Goal: Task Accomplishment & Management: Complete application form

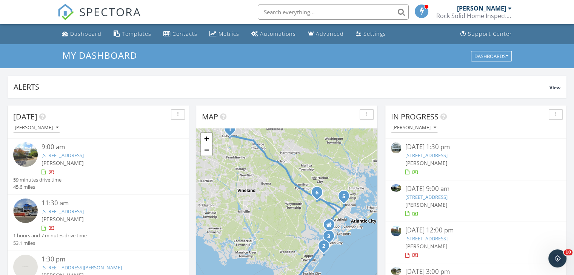
scroll to position [698, 586]
click at [71, 153] on link "10 Grove Street, Glassboro, NJ 08028" at bounding box center [63, 155] width 42 height 7
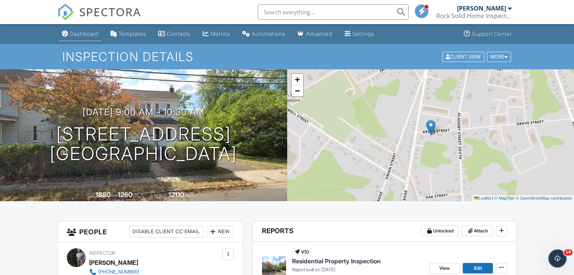
click at [96, 33] on div "Dashboard" at bounding box center [84, 34] width 29 height 6
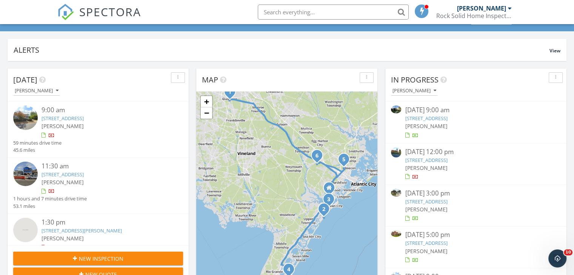
scroll to position [40, 0]
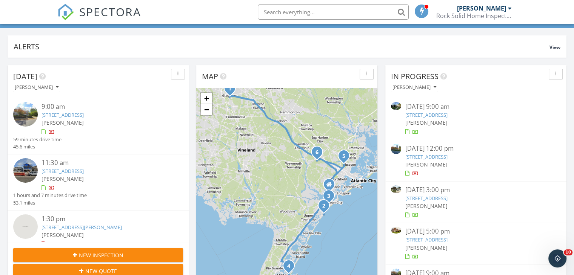
click at [84, 168] on link "4933 Central Avenue 1st Floor, Ocean City, NJ 08226" at bounding box center [63, 171] width 42 height 7
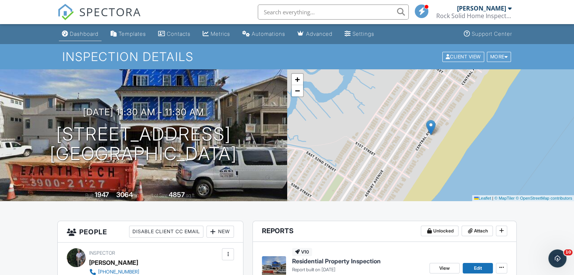
click at [86, 32] on div "Dashboard" at bounding box center [84, 34] width 29 height 6
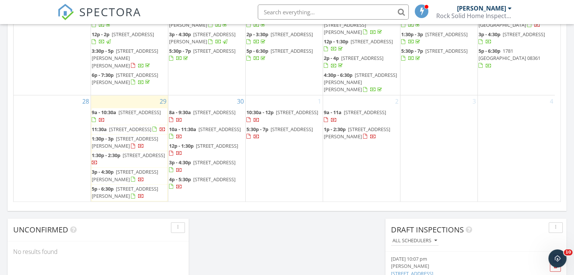
scroll to position [258, 0]
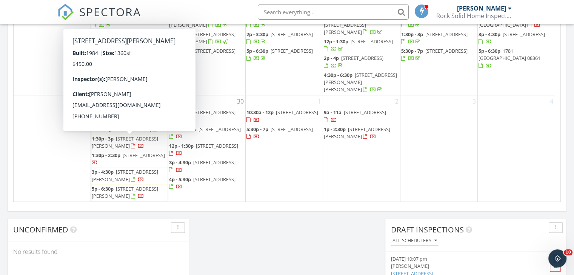
click at [138, 140] on span "2 Marlin Court, Ocean City 08226" at bounding box center [125, 142] width 66 height 14
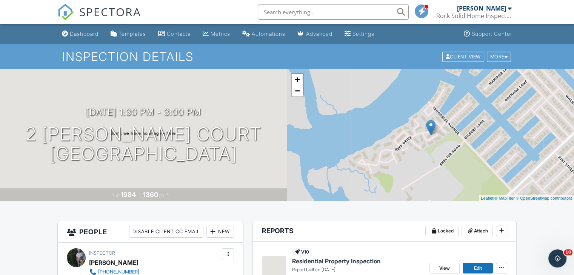
click at [77, 38] on link "Dashboard" at bounding box center [80, 34] width 43 height 14
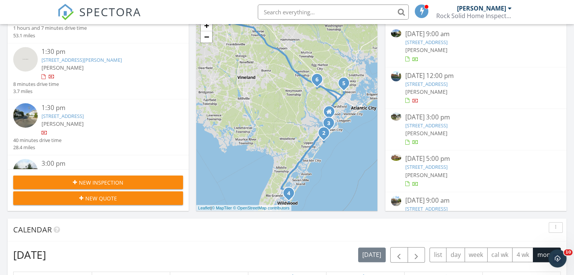
scroll to position [113, 0]
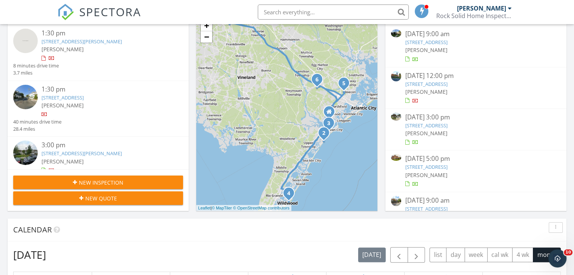
click at [80, 97] on link "3102 Ocean Ave G, Wildwood, NJ 08260" at bounding box center [63, 97] width 42 height 7
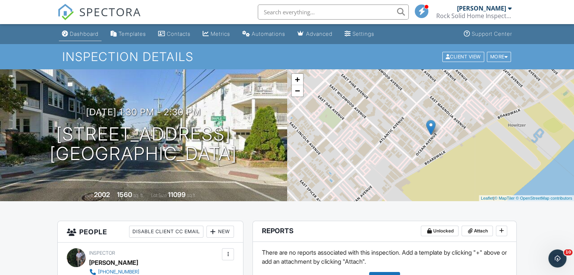
click at [96, 32] on div "Dashboard" at bounding box center [84, 34] width 29 height 6
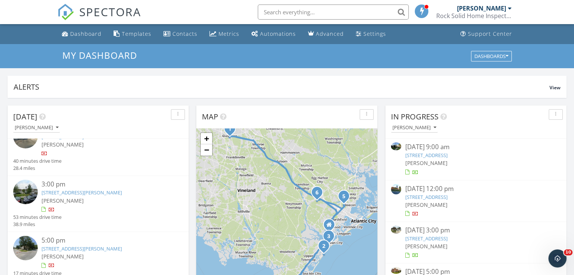
scroll to position [189, 0]
click at [56, 192] on link "42 Ables Run Drive, Absecon, NJ 08201" at bounding box center [82, 191] width 80 height 7
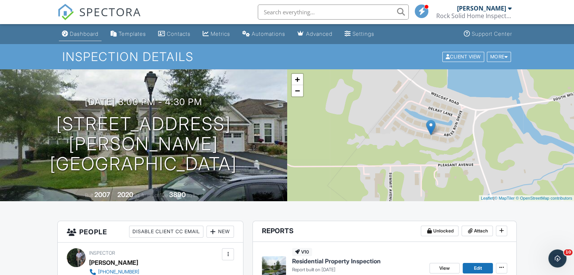
click at [90, 31] on div "Dashboard" at bounding box center [84, 34] width 29 height 6
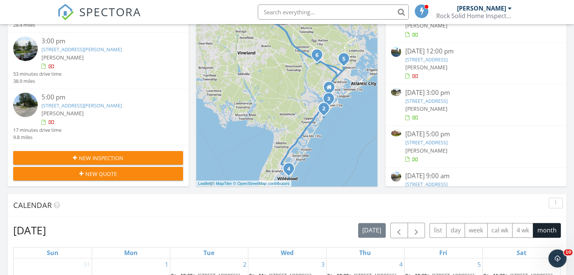
scroll to position [151, 0]
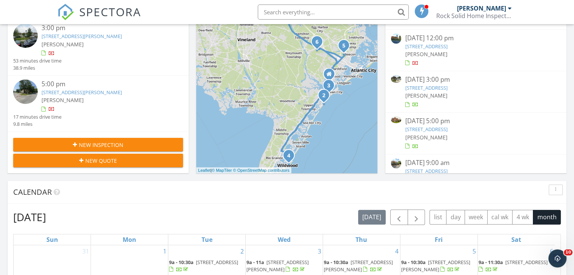
click at [96, 95] on link "4902 Winterbury Drive, Hamilton, NJ 08330" at bounding box center [82, 92] width 80 height 7
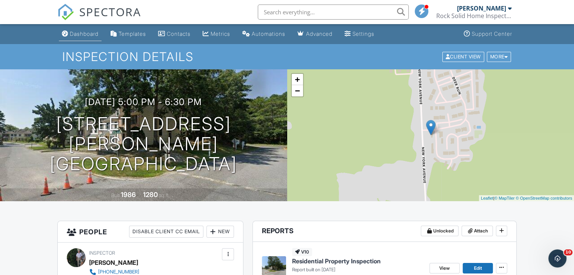
click at [89, 34] on div "Dashboard" at bounding box center [84, 34] width 29 height 6
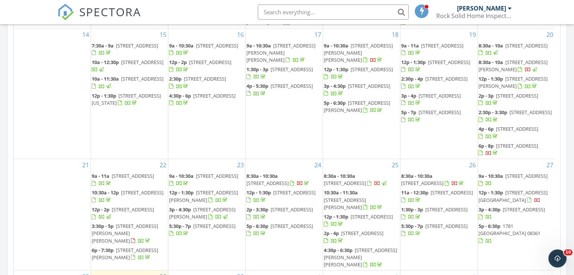
scroll to position [113, 0]
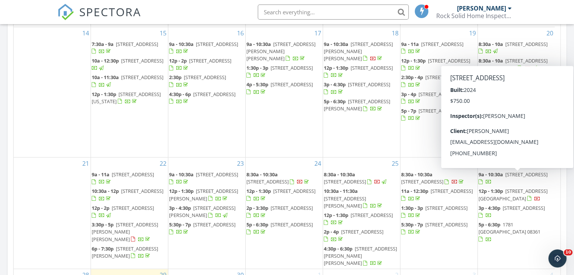
click at [515, 148] on span "6 N Clermont Avenue , Margate City 08402" at bounding box center [517, 144] width 42 height 7
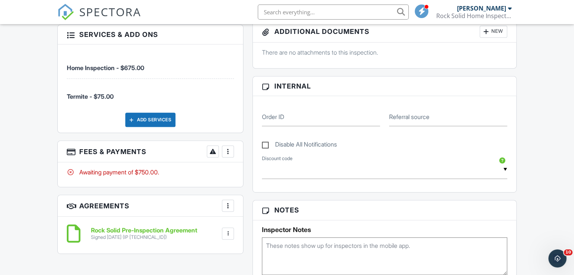
click at [227, 153] on div at bounding box center [228, 152] width 8 height 8
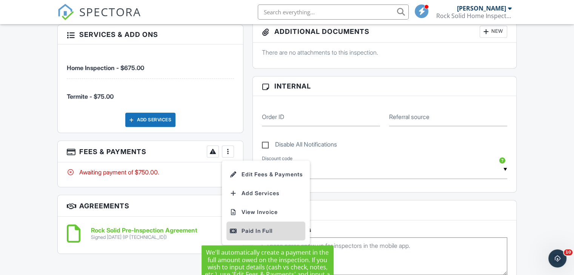
click at [247, 227] on div "Paid In Full" at bounding box center [265, 231] width 73 height 9
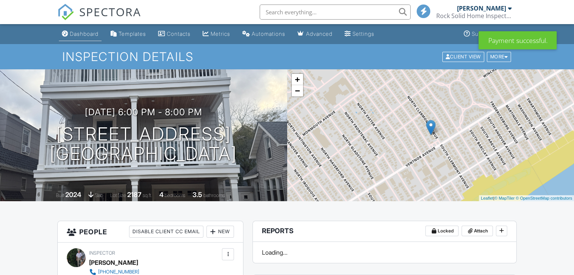
click at [80, 37] on div "Dashboard" at bounding box center [84, 34] width 29 height 6
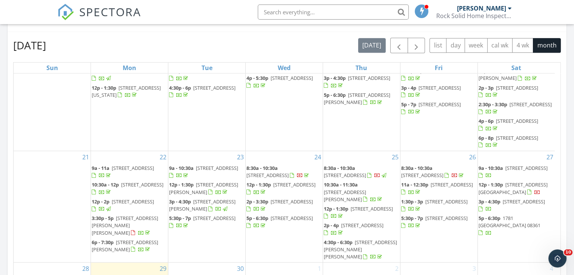
scroll to position [377, 0]
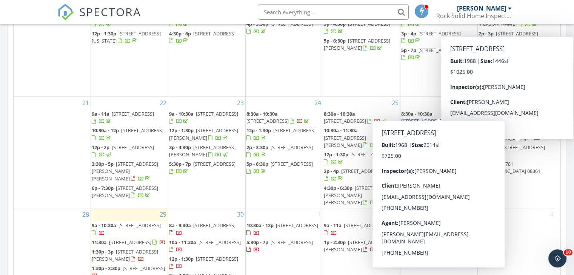
click at [425, 118] on span "[STREET_ADDRESS]" at bounding box center [422, 121] width 42 height 7
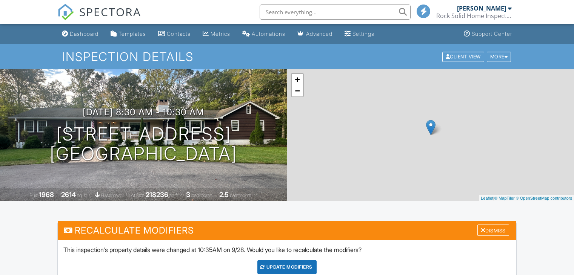
scroll to position [113, 0]
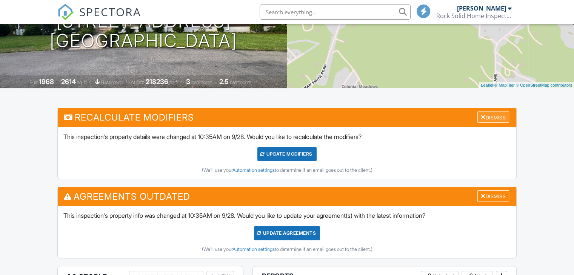
click at [506, 117] on div "Dismiss" at bounding box center [493, 118] width 32 height 12
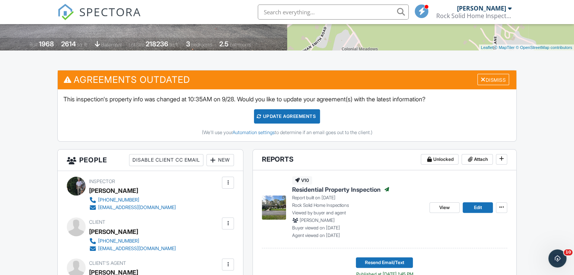
scroll to position [0, 0]
click at [498, 73] on h3 "Agreements Outdated Dismiss" at bounding box center [287, 80] width 458 height 18
click at [498, 74] on div "Dismiss" at bounding box center [493, 80] width 32 height 12
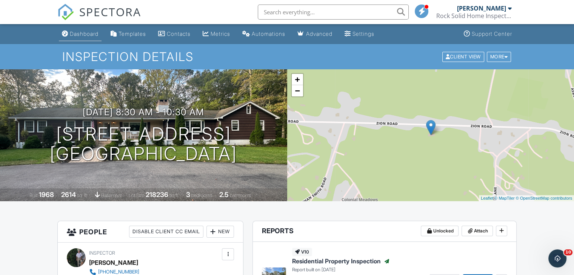
click at [82, 32] on div "Dashboard" at bounding box center [84, 34] width 29 height 6
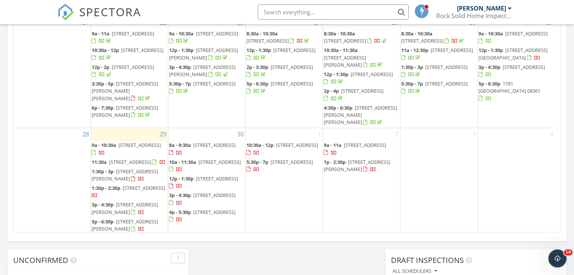
scroll to position [258, 0]
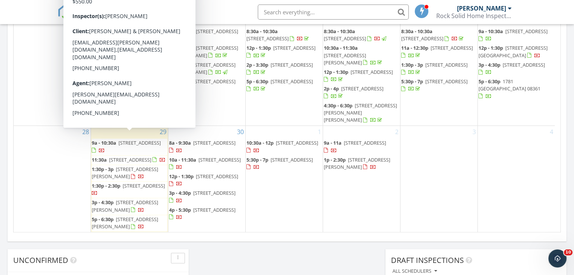
click at [125, 140] on span "10 Grove Street, Glassboro 08028" at bounding box center [139, 143] width 42 height 7
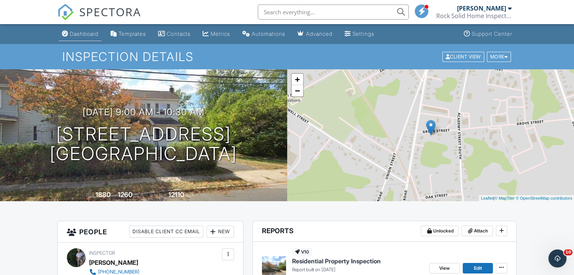
click at [75, 31] on div "Dashboard" at bounding box center [84, 34] width 29 height 6
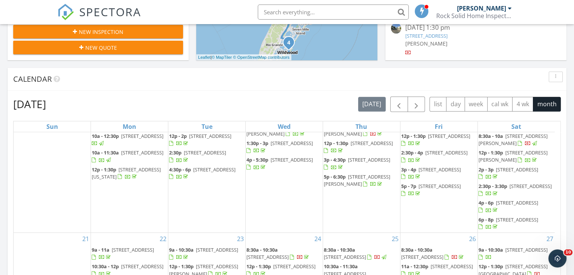
scroll to position [258, 0]
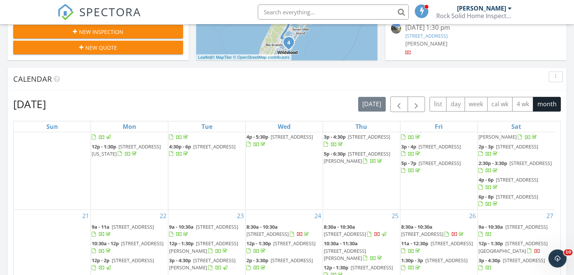
drag, startPoint x: 494, startPoint y: 264, endPoint x: 494, endPoint y: 240, distance: 23.4
click at [494, 240] on span "4800 Harbor Beach Boulevard # 6103, Brigantine 08203" at bounding box center [512, 247] width 69 height 14
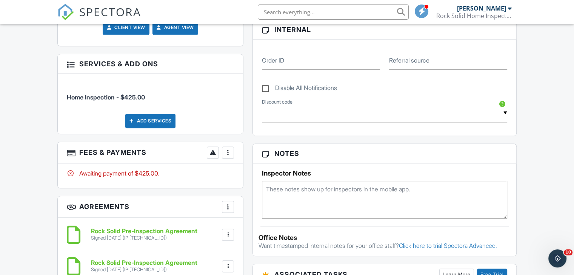
scroll to position [377, 0]
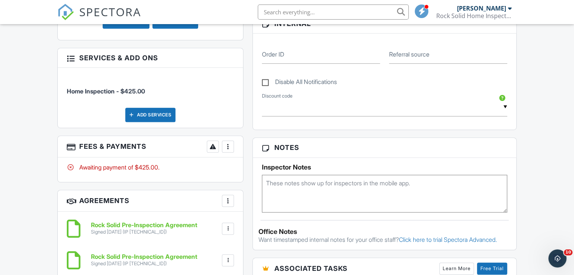
click at [226, 143] on div at bounding box center [228, 147] width 8 height 8
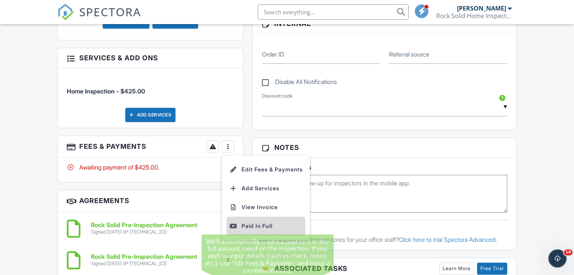
click at [271, 222] on div "Paid In Full" at bounding box center [265, 226] width 73 height 9
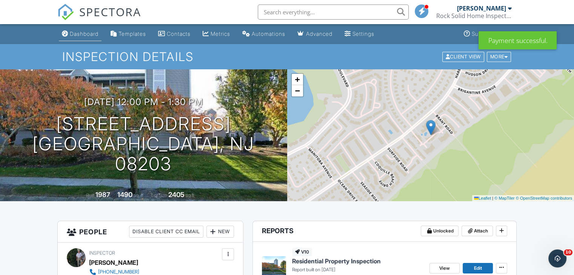
click at [85, 32] on div "Dashboard" at bounding box center [84, 34] width 29 height 6
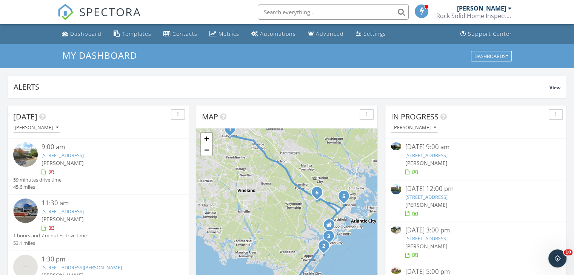
click at [76, 157] on link "10 Grove Street, Glassboro, NJ 08028" at bounding box center [63, 155] width 42 height 7
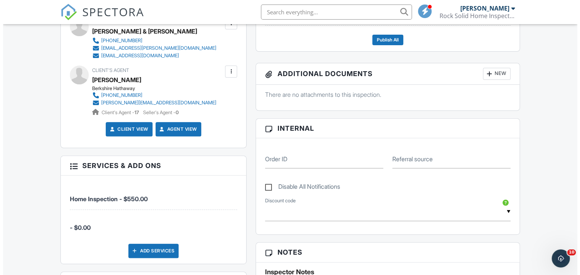
scroll to position [340, 0]
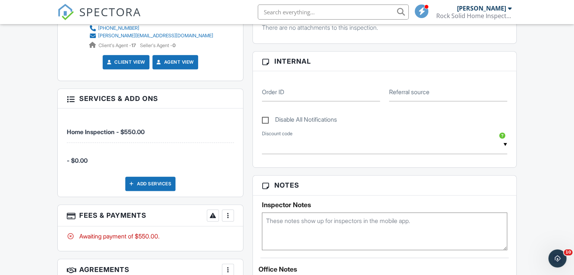
click at [227, 214] on div at bounding box center [228, 216] width 8 height 8
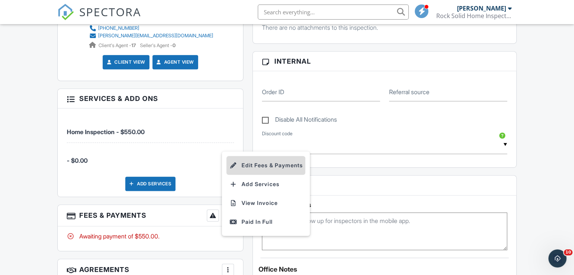
click at [266, 163] on li "Edit Fees & Payments" at bounding box center [265, 165] width 79 height 19
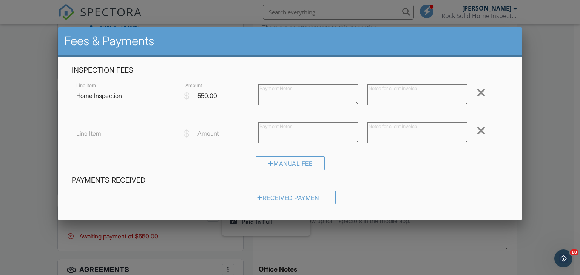
click at [98, 131] on label "Line Item" at bounding box center [88, 133] width 25 height 8
click at [98, 131] on input "Line Item" at bounding box center [126, 134] width 100 height 18
type input "Credit Card Fee"
click at [203, 130] on label "Amount" at bounding box center [208, 133] width 22 height 8
click at [203, 130] on input "Amount" at bounding box center [220, 134] width 70 height 18
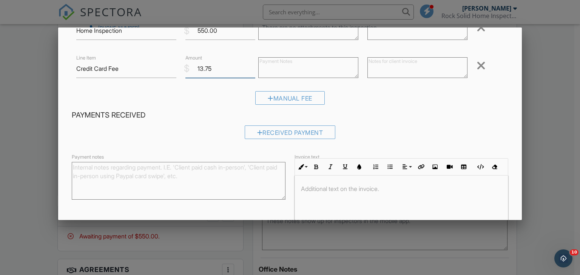
scroll to position [113, 0]
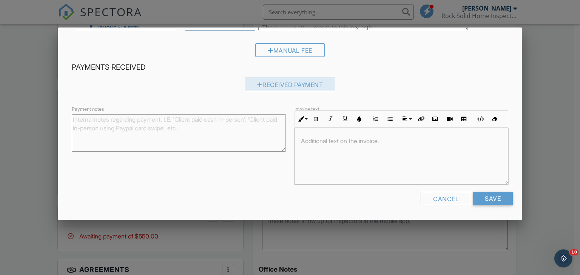
type input "13.75"
click at [282, 80] on div "Received Payment" at bounding box center [290, 85] width 91 height 14
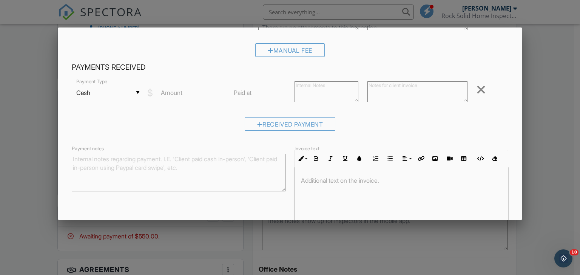
click at [137, 91] on div "▼ Cash Cash Check On-Site Card Other Cash Check On-Site Card Other" at bounding box center [108, 93] width 64 height 18
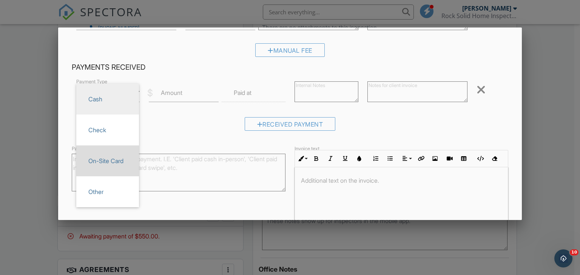
click at [108, 162] on span "On-Site Card" at bounding box center [107, 161] width 51 height 19
type input "On-Site Card"
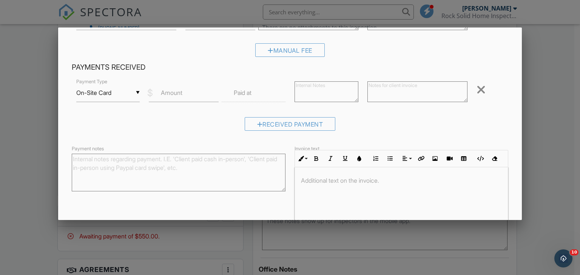
click at [165, 93] on label "Amount" at bounding box center [172, 93] width 22 height 8
click at [165, 93] on input "Amount" at bounding box center [184, 93] width 70 height 18
type input "563.75"
click at [234, 92] on label "Paid at" at bounding box center [243, 93] width 18 height 8
drag, startPoint x: 233, startPoint y: 92, endPoint x: 226, endPoint y: 94, distance: 7.3
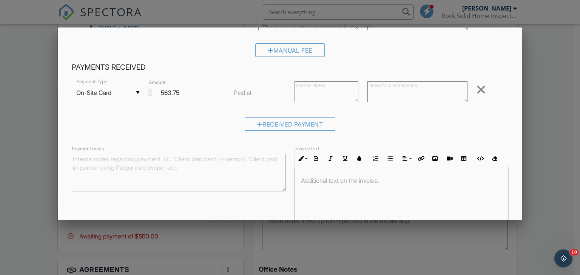
click at [226, 94] on input "text" at bounding box center [253, 93] width 64 height 18
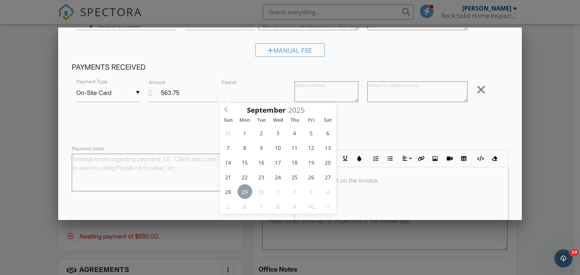
type input "09/29/2025 12:00 PM"
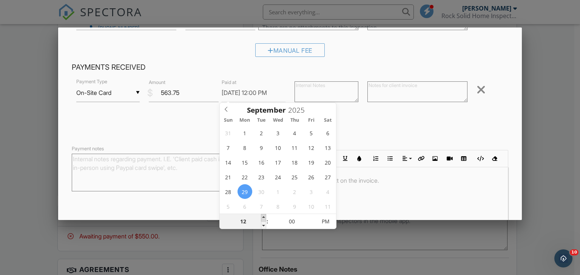
type input "01"
type input "09/29/2025 1:00 PM"
click at [263, 218] on span at bounding box center [263, 218] width 5 height 8
type input "05"
type input "09/29/2025 1:05 PM"
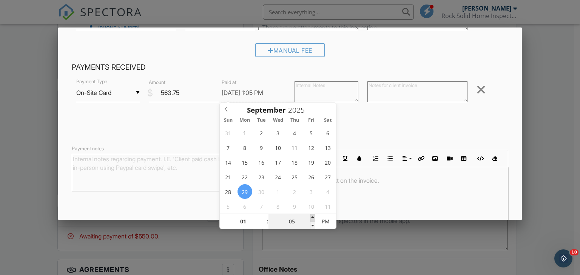
click at [312, 217] on span at bounding box center [312, 218] width 5 height 8
type input "10"
type input "09/29/2025 1:10 PM"
click at [312, 217] on span at bounding box center [312, 218] width 5 height 8
type input "15"
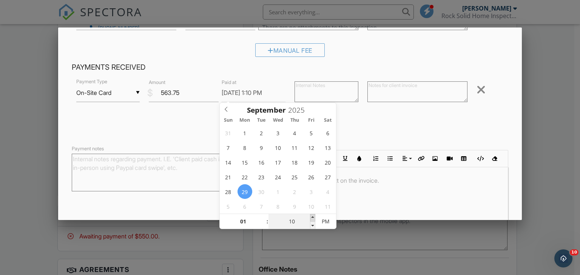
type input "09/29/2025 1:15 PM"
click at [312, 217] on span at bounding box center [312, 218] width 5 height 8
type input "20"
type input "09/29/2025 1:20 PM"
click at [312, 217] on span at bounding box center [312, 218] width 5 height 8
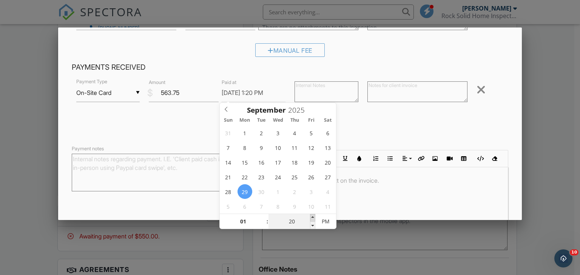
type input "25"
type input "09/29/2025 1:25 PM"
click at [312, 217] on span at bounding box center [312, 218] width 5 height 8
type input "30"
type input "[DATE] 1:30 PM"
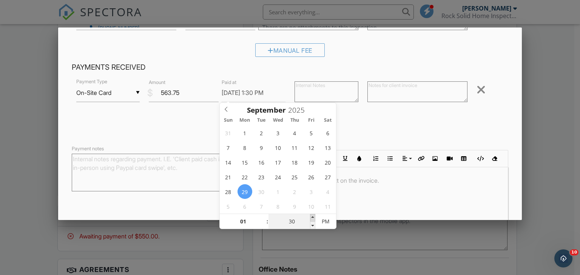
click at [312, 217] on span at bounding box center [312, 218] width 5 height 8
click at [481, 115] on div "▼ On-Site Card Cash Check On-Site Card Other Cash Check On-Site Card Other Paym…" at bounding box center [290, 107] width 437 height 59
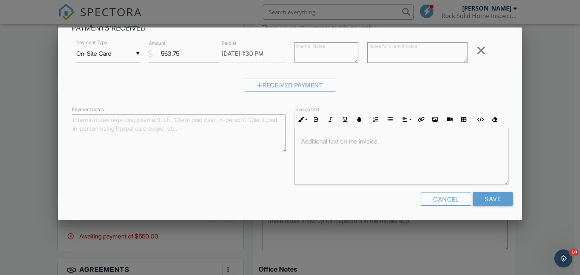
scroll to position [0, 0]
click at [487, 199] on input "Save" at bounding box center [492, 199] width 40 height 14
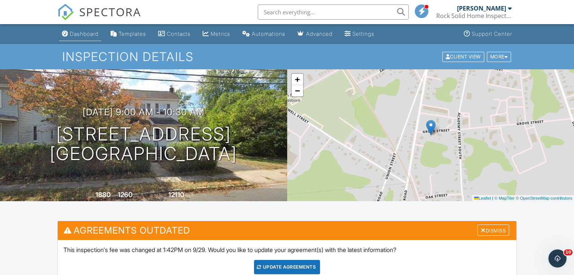
click at [89, 40] on link "Dashboard" at bounding box center [80, 34] width 43 height 14
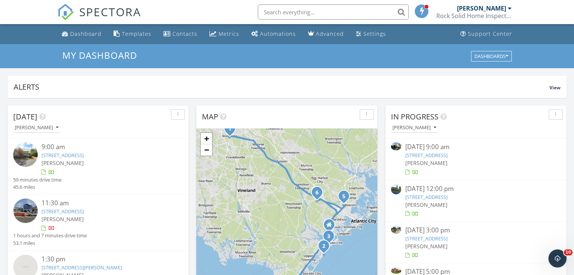
click at [296, 14] on input "text" at bounding box center [333, 12] width 151 height 15
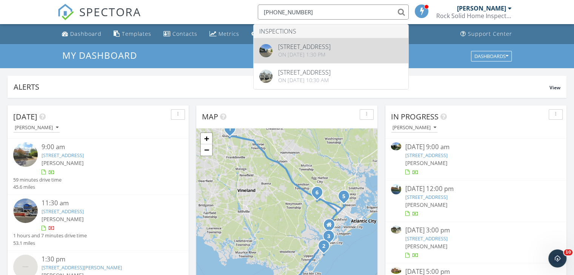
type input "[PHONE_NUMBER]"
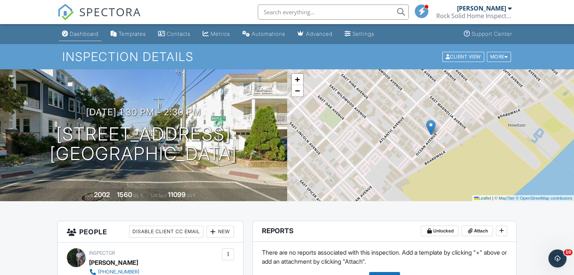
click at [82, 35] on div "Dashboard" at bounding box center [84, 34] width 29 height 6
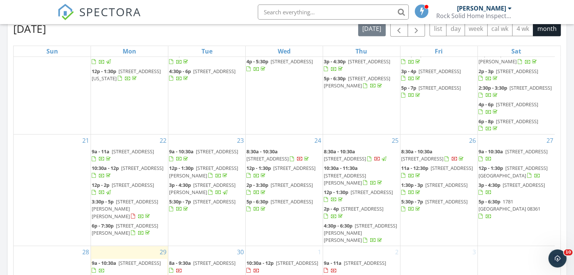
scroll to position [258, 0]
click at [433, 155] on span "71 Zion Road , Egg Harbor Township 08234" at bounding box center [422, 158] width 42 height 7
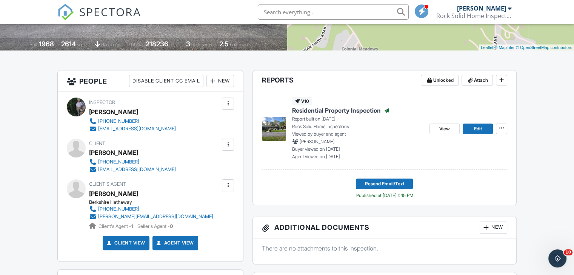
click at [293, 9] on input "text" at bounding box center [333, 12] width 151 height 15
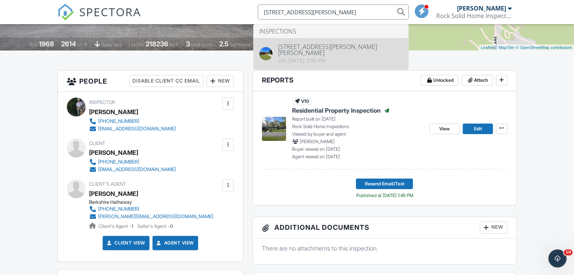
type input "[STREET_ADDRESS][PERSON_NAME]"
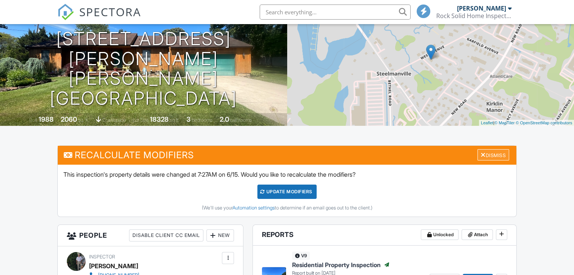
click at [506, 152] on div "Dismiss" at bounding box center [493, 155] width 32 height 12
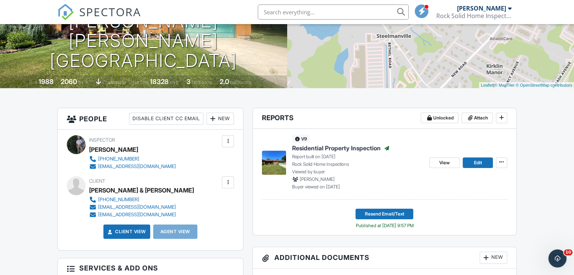
click at [226, 181] on div at bounding box center [228, 183] width 8 height 8
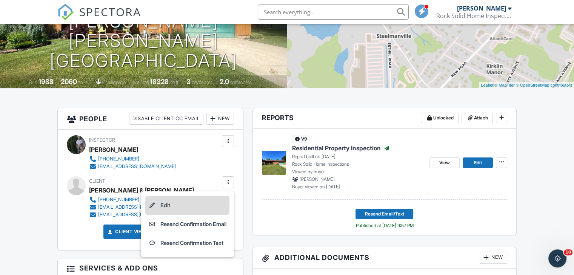
click at [169, 205] on li "Edit" at bounding box center [187, 205] width 84 height 19
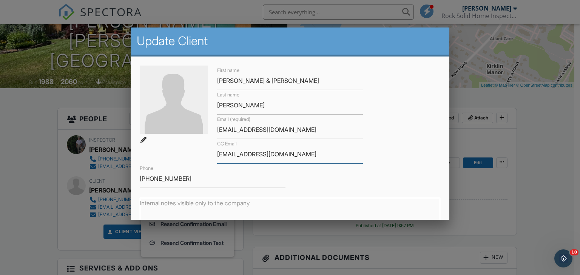
click at [326, 154] on input "griffinbldggroup@gmail.com" at bounding box center [290, 154] width 146 height 18
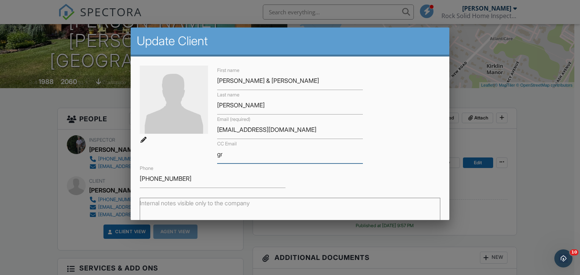
type input "g"
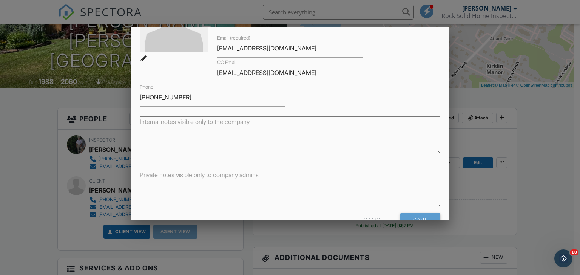
scroll to position [103, 0]
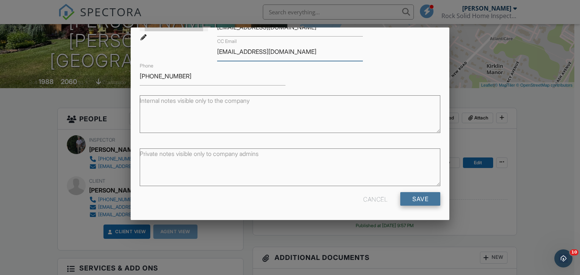
type input "acjc32@gmail.com"
click at [418, 198] on input "Save" at bounding box center [420, 199] width 40 height 14
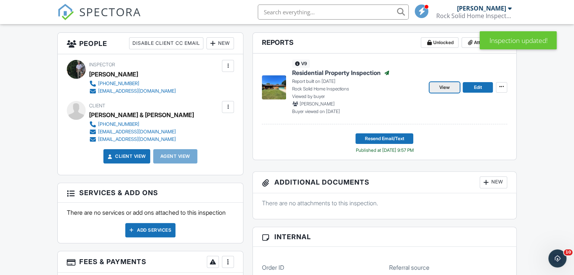
click at [441, 88] on span "View" at bounding box center [444, 88] width 11 height 8
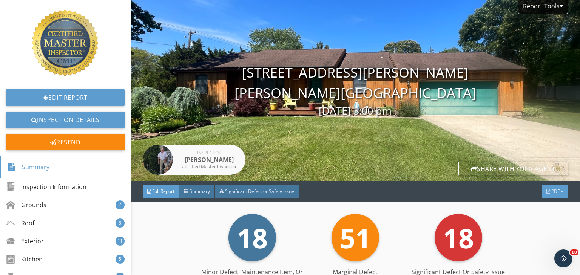
click at [551, 185] on div "Full Report Summary Significant Defect or Safety Issue PDF" at bounding box center [355, 191] width 449 height 21
click at [551, 192] on span "PDF" at bounding box center [555, 191] width 8 height 6
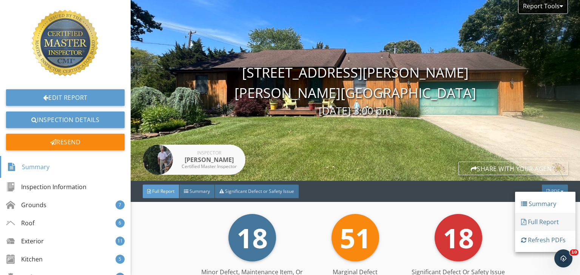
click at [536, 224] on div "Full Report" at bounding box center [545, 222] width 48 height 9
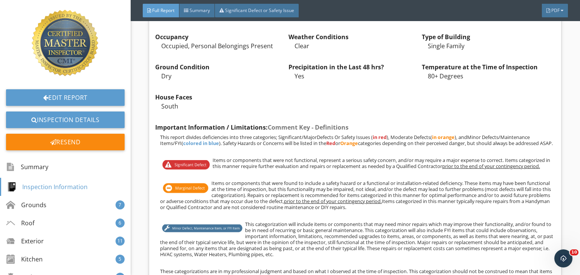
scroll to position [377, 0]
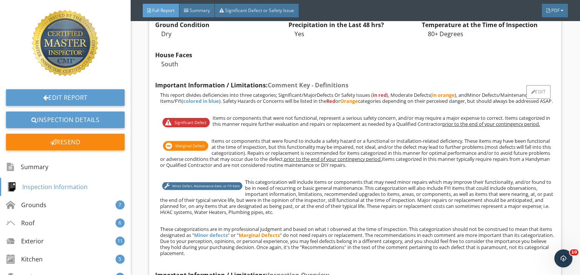
click at [189, 129] on img at bounding box center [185, 123] width 51 height 12
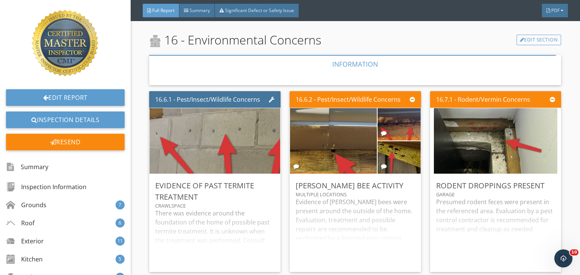
scroll to position [10366, 0]
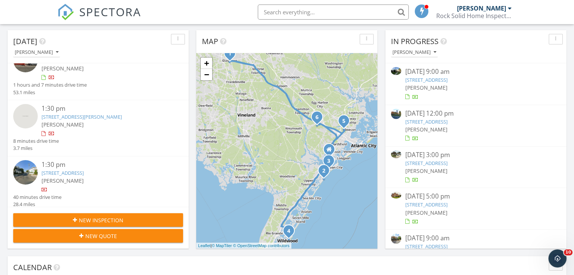
click at [90, 116] on link "2 Marlin Court, Ocean City, NJ 08226" at bounding box center [82, 117] width 80 height 7
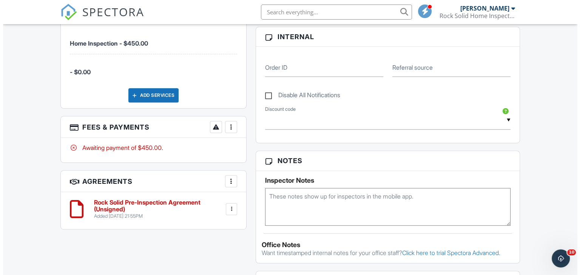
scroll to position [377, 0]
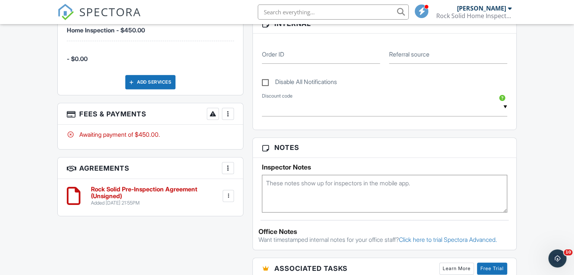
click at [230, 114] on div at bounding box center [228, 114] width 8 height 8
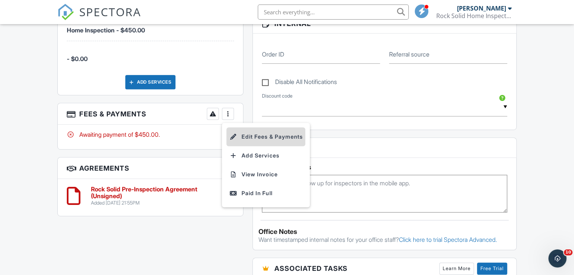
click at [240, 134] on li "Edit Fees & Payments" at bounding box center [265, 137] width 79 height 19
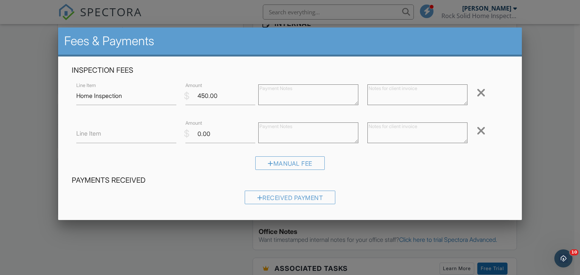
click at [95, 136] on label "Line Item" at bounding box center [88, 133] width 25 height 8
click at [95, 136] on input "Line Item" at bounding box center [126, 134] width 100 height 18
type input "Termite"
click at [228, 136] on input "0.00" at bounding box center [220, 134] width 70 height 18
type input "0"
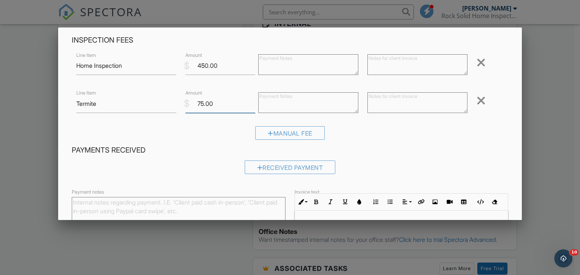
scroll to position [113, 0]
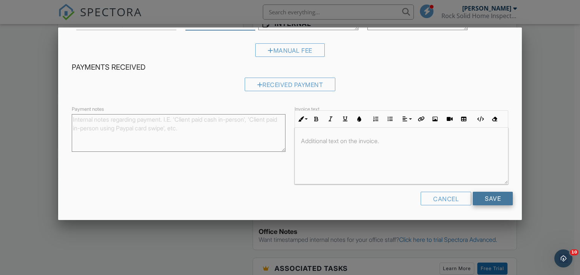
type input "75.00"
click at [498, 200] on input "Save" at bounding box center [492, 199] width 40 height 14
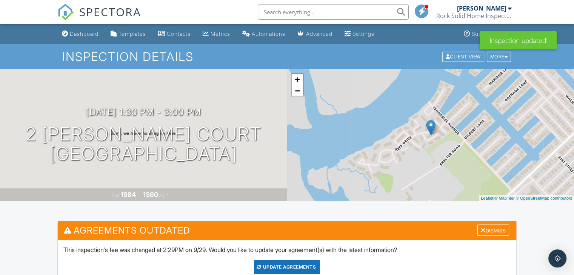
click at [486, 222] on h3 "Agreements Outdated Dismiss" at bounding box center [287, 230] width 458 height 18
click at [489, 231] on div "Dismiss" at bounding box center [493, 231] width 32 height 12
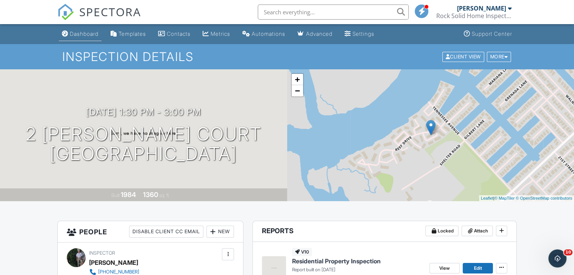
click at [97, 31] on div "Dashboard" at bounding box center [84, 34] width 29 height 6
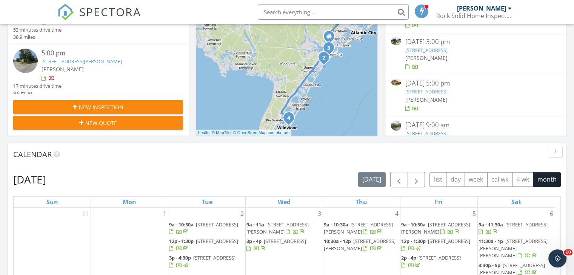
scroll to position [193, 0]
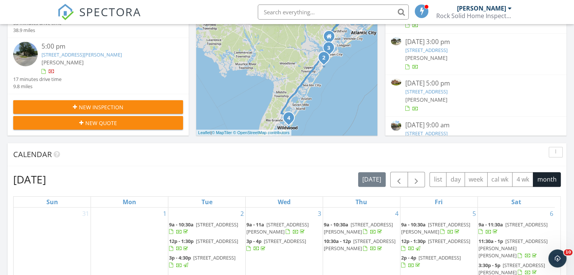
click at [88, 52] on link "4902 Winterbury Drive, Hamilton, NJ 08330" at bounding box center [82, 54] width 80 height 7
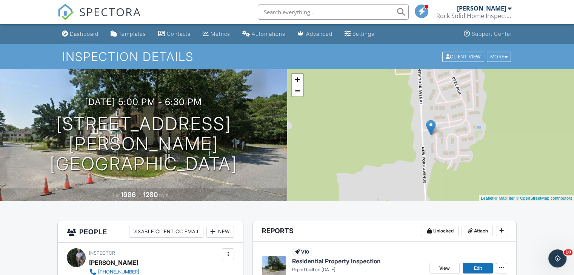
click at [93, 35] on div "Dashboard" at bounding box center [84, 34] width 29 height 6
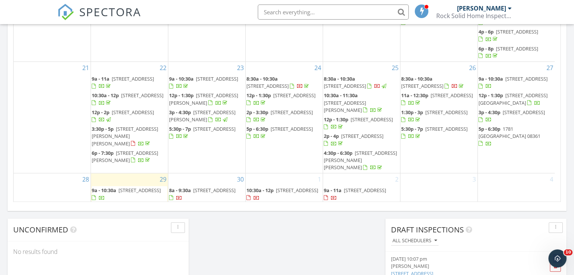
scroll to position [151, 0]
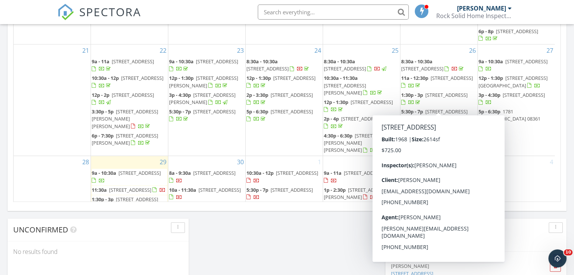
click at [434, 72] on span "71 Zion Road , Egg Harbor Township 08234" at bounding box center [422, 68] width 42 height 7
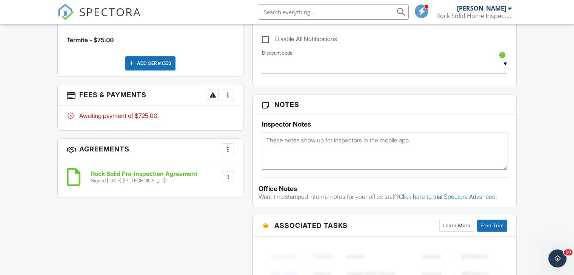
click at [230, 95] on div at bounding box center [228, 95] width 8 height 8
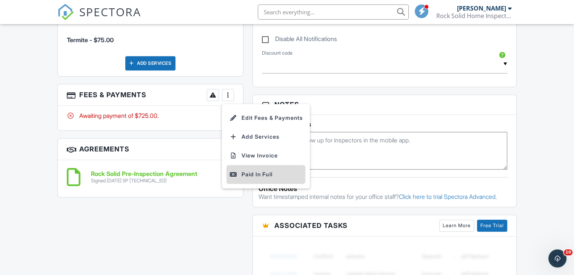
click at [255, 175] on div "Paid In Full" at bounding box center [265, 174] width 73 height 9
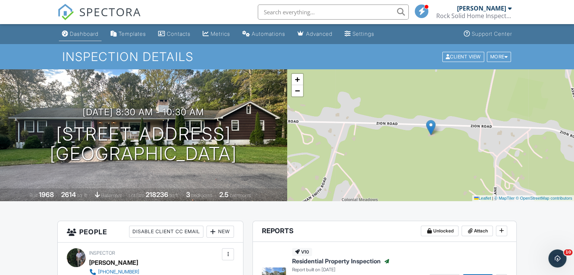
click at [95, 34] on div "Dashboard" at bounding box center [84, 34] width 29 height 6
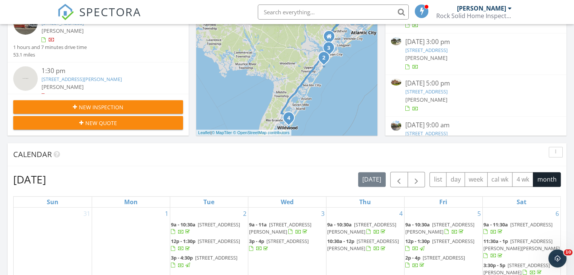
click at [89, 103] on span "New Inspection" at bounding box center [101, 107] width 45 height 8
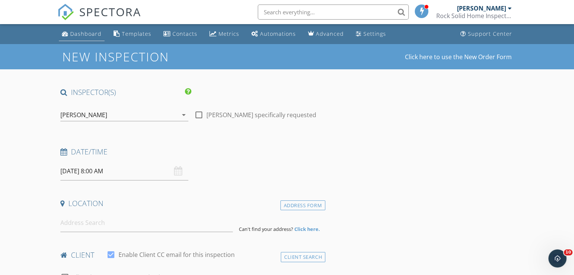
click at [82, 37] on div "Dashboard" at bounding box center [85, 33] width 31 height 7
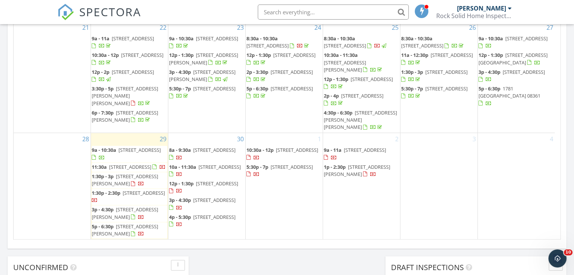
scroll to position [258, 0]
click at [185, 147] on span "8a - 9:30a" at bounding box center [180, 150] width 22 height 7
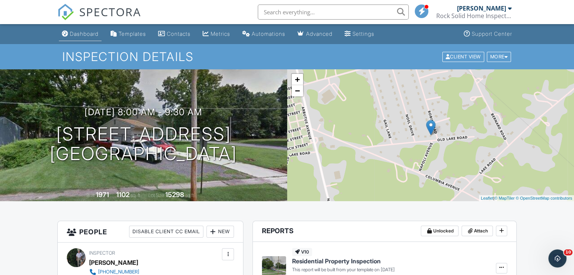
click at [83, 35] on div "Dashboard" at bounding box center [84, 34] width 29 height 6
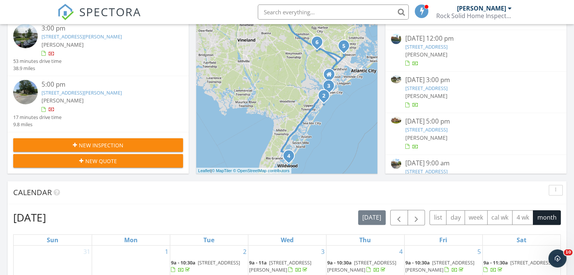
scroll to position [151, 0]
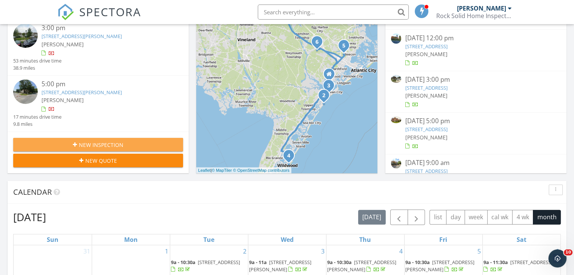
click at [113, 145] on span "New Inspection" at bounding box center [101, 145] width 45 height 8
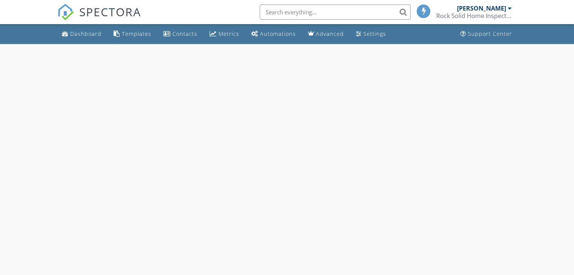
select select "8"
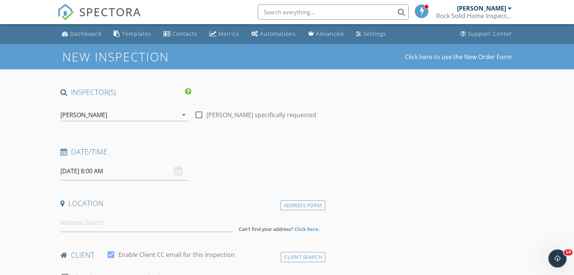
click at [128, 175] on input "09/30/2025 8:00 AM" at bounding box center [124, 171] width 128 height 18
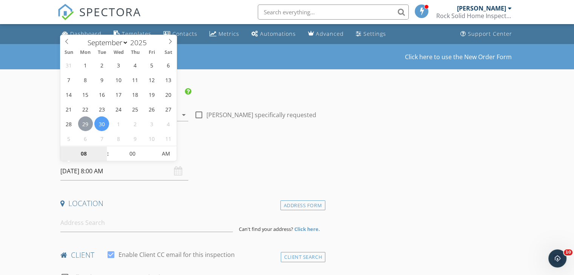
type input "09/29/2025 8:00 AM"
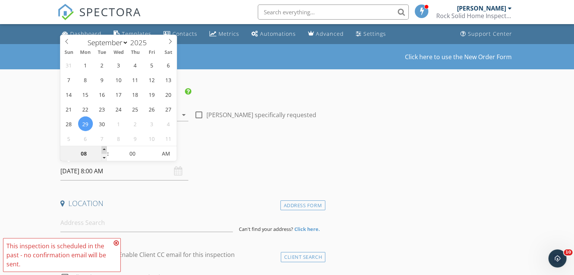
type input "09"
type input "09/29/2025 9:00 AM"
click at [106, 150] on span at bounding box center [104, 150] width 5 height 8
type input "10"
type input "09/29/2025 10:00 AM"
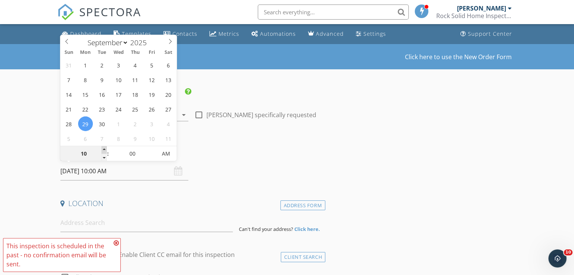
click at [106, 149] on span at bounding box center [104, 150] width 5 height 8
type input "11"
type input "09/29/2025 11:00 AM"
click at [106, 148] on span at bounding box center [104, 150] width 5 height 8
type input "12"
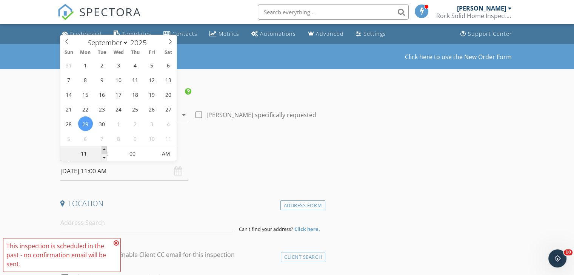
type input "09/29/2025 12:00 PM"
click at [106, 148] on span at bounding box center [104, 150] width 5 height 8
type input "01"
type input "09/29/2025 1:00 PM"
click at [106, 148] on span at bounding box center [104, 150] width 5 height 8
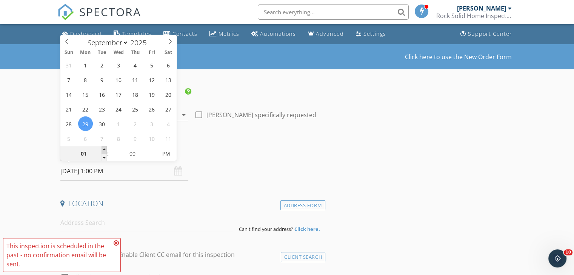
type input "02"
type input "09/29/2025 2:00 PM"
click at [106, 148] on span at bounding box center [104, 150] width 5 height 8
type input "03"
type input "09/29/2025 3:00 PM"
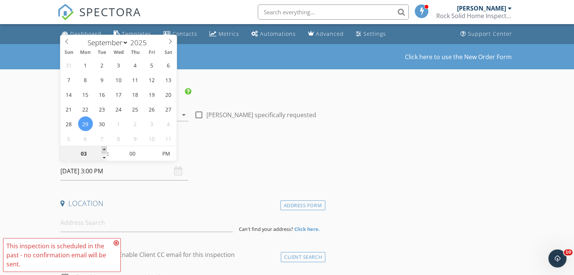
click at [106, 148] on span at bounding box center [104, 150] width 5 height 8
type input "04"
type input "09/29/2025 4:00 PM"
click at [106, 148] on span at bounding box center [104, 150] width 5 height 8
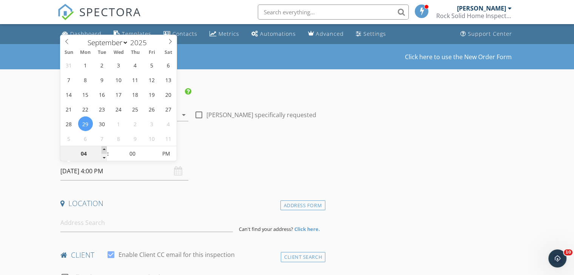
type input "05"
type input "09/29/2025 5:00 PM"
click at [106, 148] on span at bounding box center [104, 150] width 5 height 8
click at [115, 226] on input at bounding box center [146, 223] width 172 height 18
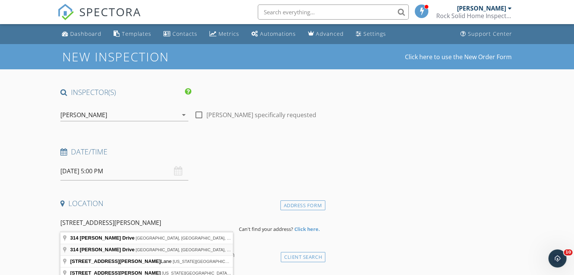
type input "314 Steven Drive, Linwood, NJ, USA"
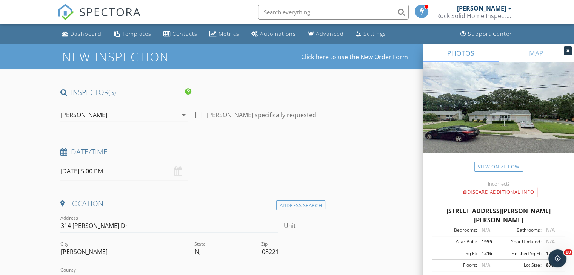
click at [110, 228] on input "314 Steven Dr" at bounding box center [168, 226] width 217 height 12
type input "314 Steven Drive"
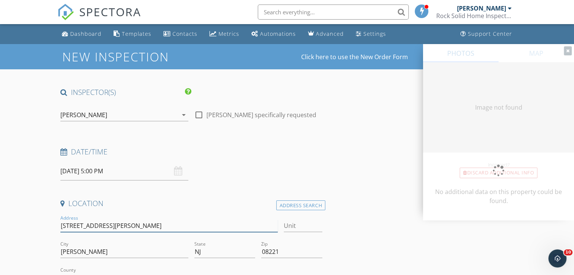
type input "1216"
type input "1955"
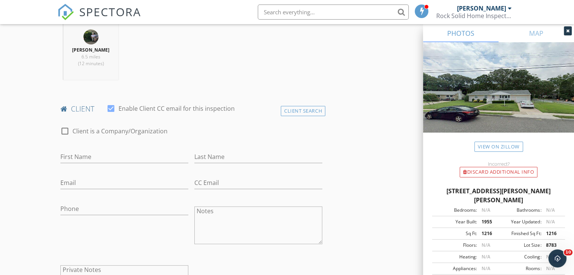
scroll to position [302, 0]
type input "314 Steven Drive"
click at [109, 156] on input "First Name" at bounding box center [124, 156] width 128 height 12
type input "Julie"
drag, startPoint x: 221, startPoint y: 154, endPoint x: 211, endPoint y: 158, distance: 11.0
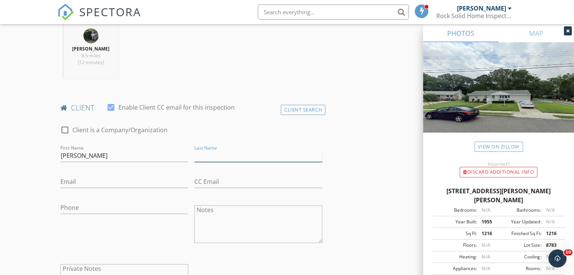
click at [220, 154] on input "Last Name" at bounding box center [258, 156] width 128 height 12
type input "Zanaras"
click at [115, 180] on input "Email" at bounding box center [124, 182] width 128 height 12
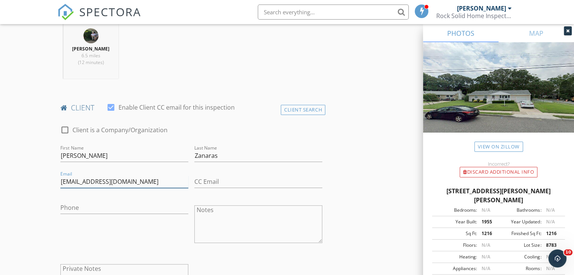
type input "julie1616@comcast.net"
click at [118, 210] on input "Phone" at bounding box center [124, 208] width 128 height 12
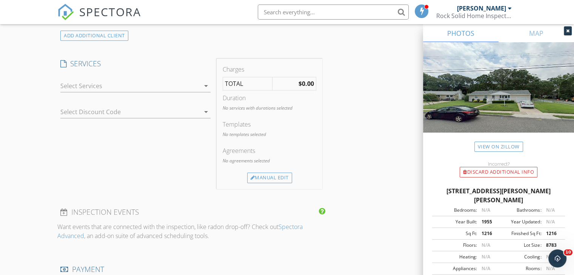
scroll to position [604, 0]
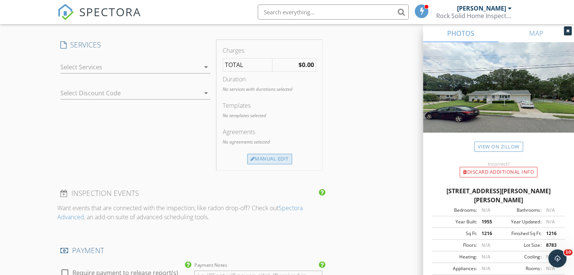
type input "609-602-1514"
click at [270, 157] on div "Manual Edit" at bounding box center [269, 159] width 45 height 11
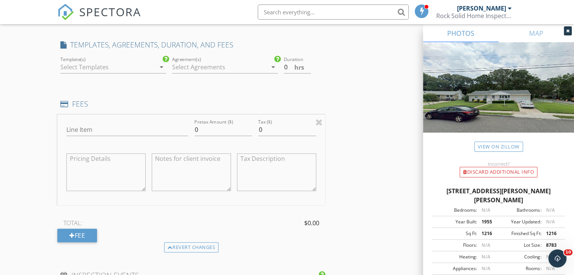
click at [160, 66] on icon "arrow_drop_down" at bounding box center [161, 67] width 9 height 9
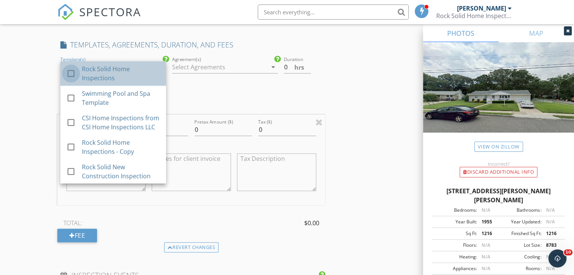
click at [73, 72] on div at bounding box center [71, 73] width 13 height 13
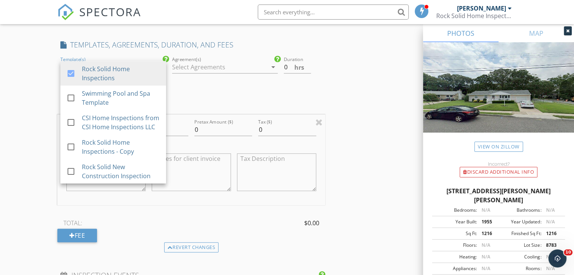
click at [271, 66] on icon "arrow_drop_down" at bounding box center [273, 67] width 9 height 9
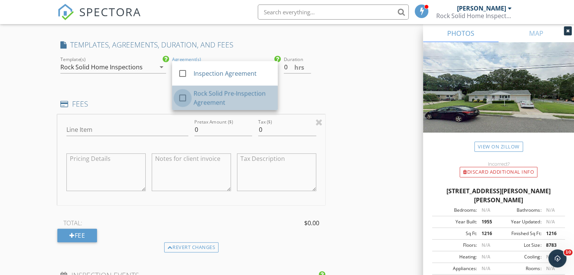
click at [181, 97] on div at bounding box center [182, 98] width 13 height 13
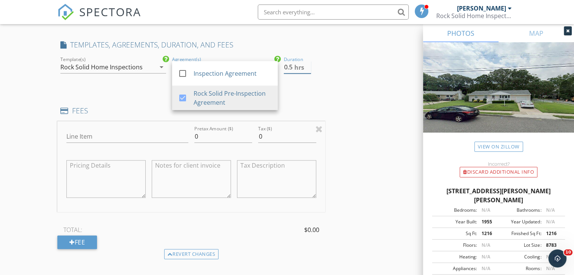
click at [309, 65] on input "0.5" at bounding box center [297, 67] width 27 height 12
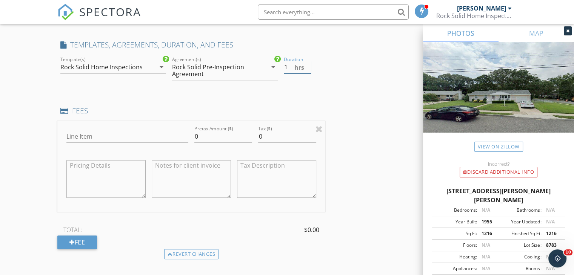
click at [309, 65] on input "1" at bounding box center [297, 67] width 27 height 12
click at [309, 65] on input "1.5" at bounding box center [297, 67] width 27 height 12
type input "2"
click at [309, 65] on input "2" at bounding box center [297, 67] width 27 height 12
click at [93, 131] on input "Line Item" at bounding box center [127, 137] width 122 height 12
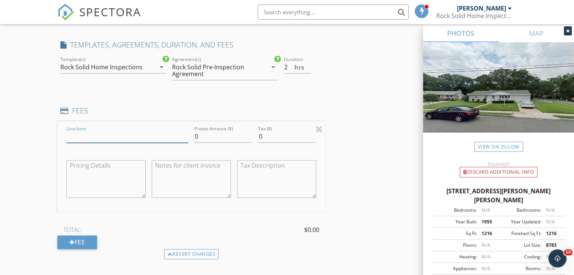
type input "Home Inspection"
click at [205, 135] on input "0" at bounding box center [223, 137] width 58 height 12
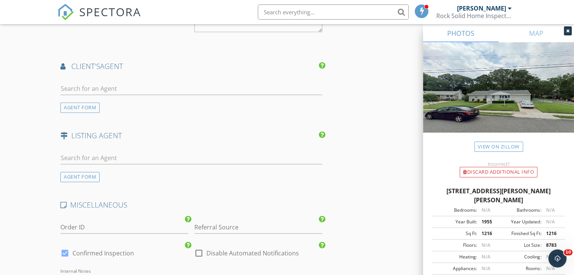
scroll to position [943, 0]
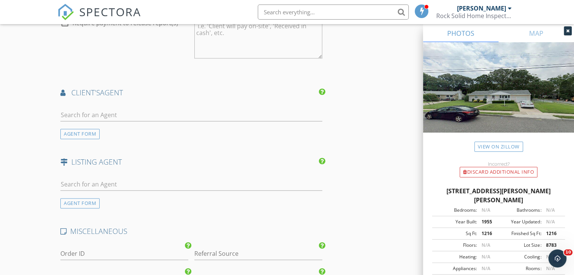
type input "525.00"
click at [96, 112] on input "text" at bounding box center [191, 115] width 262 height 12
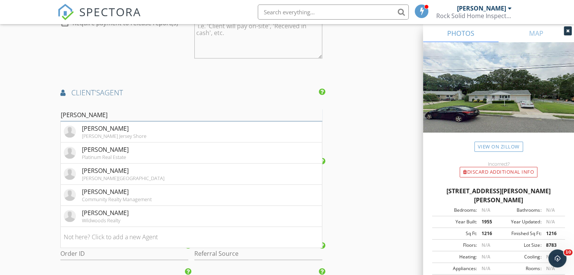
type input "michelle"
click at [166, 149] on li "Michelle Zelig Platinum Real Estate" at bounding box center [191, 153] width 261 height 21
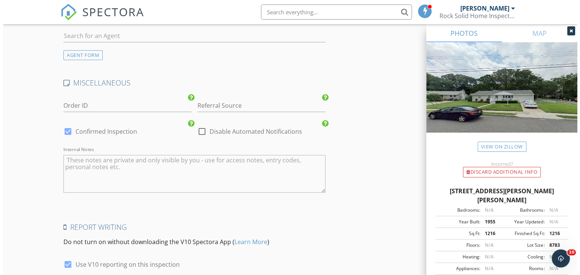
scroll to position [1326, 0]
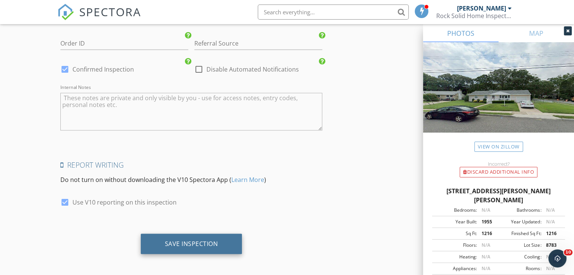
click at [171, 240] on div "Save Inspection" at bounding box center [191, 244] width 53 height 8
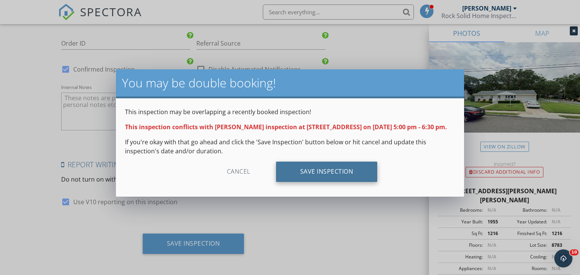
click at [338, 177] on div "Save Inspection" at bounding box center [327, 172] width 102 height 20
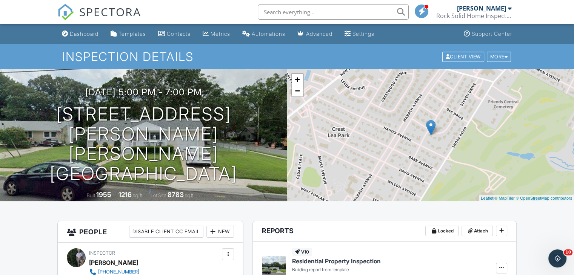
click at [85, 32] on div "Dashboard" at bounding box center [84, 34] width 29 height 6
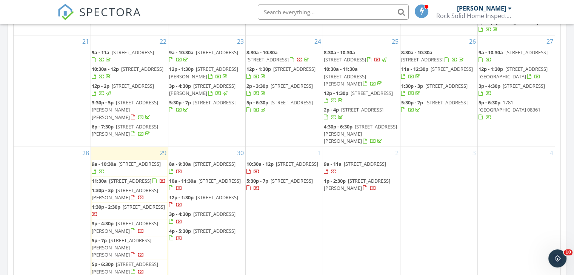
scroll to position [275, 0]
click at [220, 185] on span "[STREET_ADDRESS]" at bounding box center [219, 181] width 42 height 7
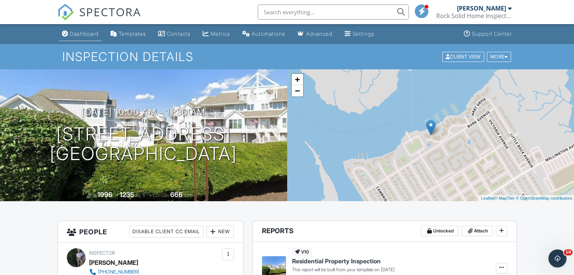
click at [82, 35] on div "Dashboard" at bounding box center [84, 34] width 29 height 6
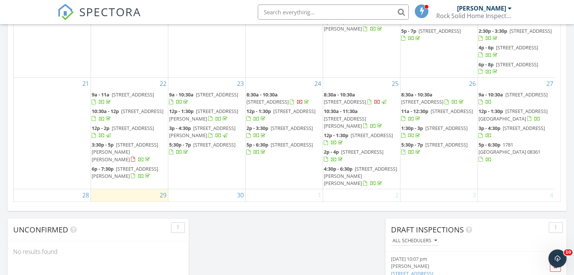
scroll to position [264, 0]
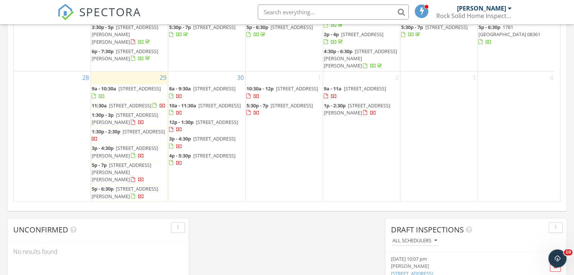
click at [210, 142] on span "1003 Carlisle Road, Egg Harbor Township 08234" at bounding box center [214, 138] width 42 height 7
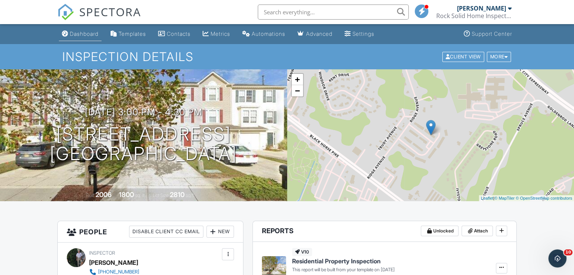
click at [76, 34] on div "Dashboard" at bounding box center [84, 34] width 29 height 6
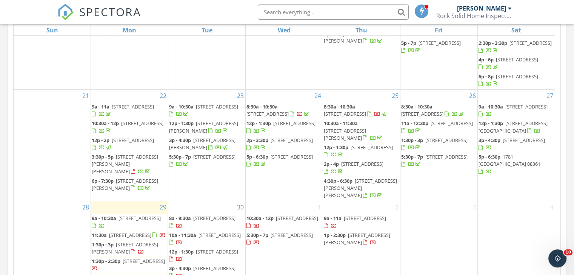
scroll to position [415, 0]
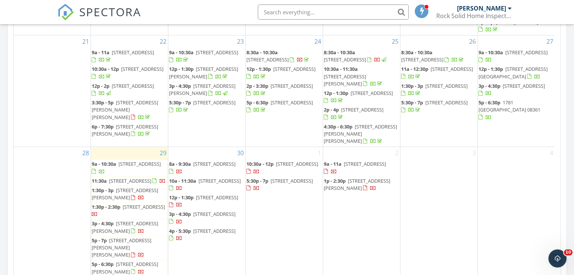
click at [208, 235] on span "134D Crestview Avenue, Absecon 08201" at bounding box center [214, 231] width 42 height 7
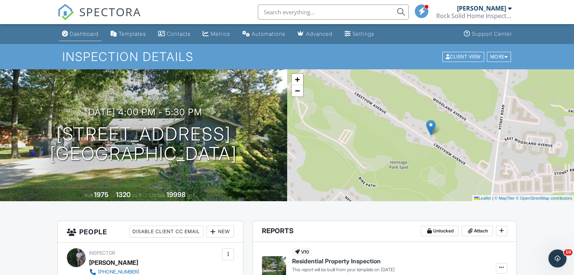
click at [80, 37] on div "Dashboard" at bounding box center [84, 34] width 29 height 6
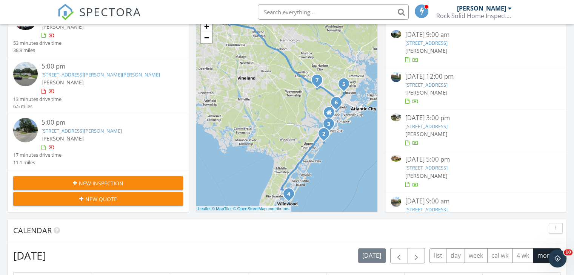
scroll to position [113, 0]
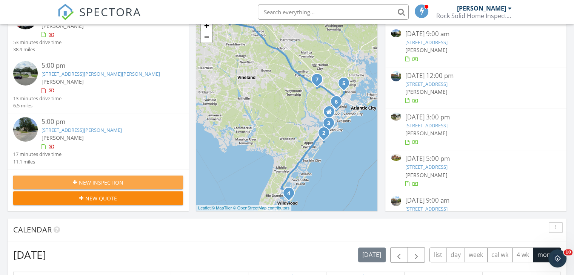
click at [114, 185] on span "New Inspection" at bounding box center [101, 183] width 45 height 8
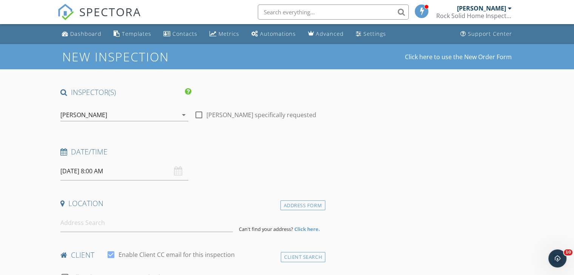
click at [131, 165] on input "[DATE] 8:00 AM" at bounding box center [124, 171] width 128 height 18
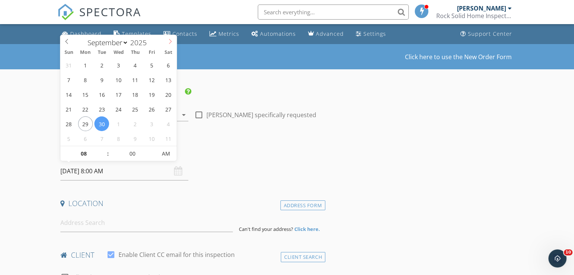
select select "9"
click at [171, 39] on icon at bounding box center [170, 41] width 5 height 5
type input "10/01/2025 8:00 AM"
type input "09"
type input "10/01/2025 9:00 AM"
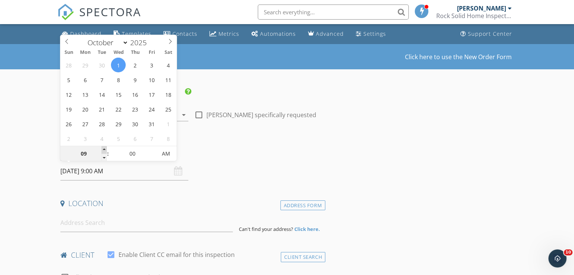
click at [103, 148] on span at bounding box center [104, 150] width 5 height 8
type input "10"
type input "10/01/2025 10:00 AM"
click at [103, 148] on span at bounding box center [104, 150] width 5 height 8
type input "11"
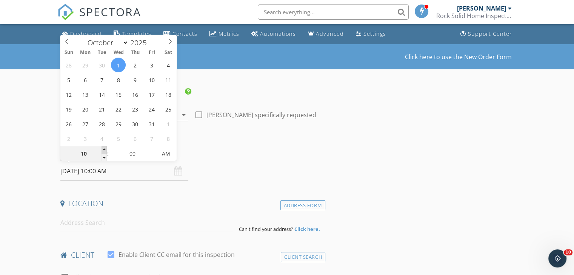
type input "10/01/2025 11:00 AM"
click at [103, 148] on span at bounding box center [104, 150] width 5 height 8
type input "12"
type input "10/01/2025 12:00 PM"
click at [103, 148] on span at bounding box center [104, 150] width 5 height 8
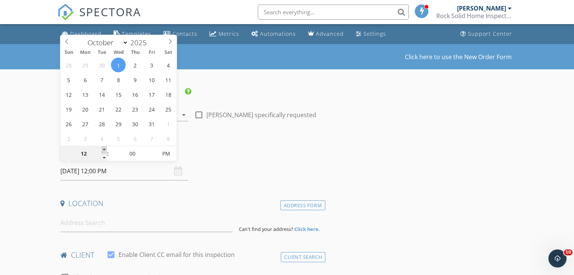
type input "01"
type input "10/01/2025 1:00 PM"
click at [103, 148] on span at bounding box center [104, 150] width 5 height 8
type input "02"
type input "10/01/2025 2:00 PM"
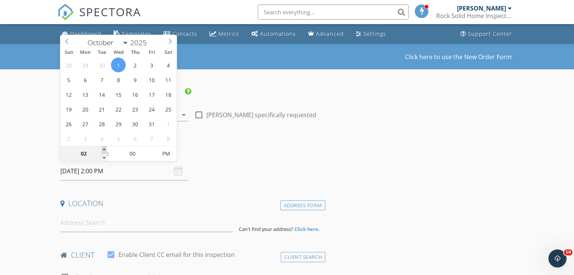
click at [103, 148] on span at bounding box center [104, 150] width 5 height 8
type input "03"
type input "10/01/2025 3:00 PM"
click at [103, 148] on span at bounding box center [104, 150] width 5 height 8
type input "04"
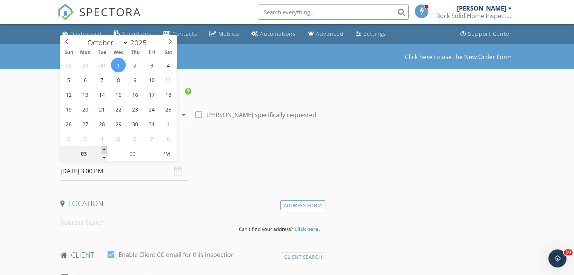
type input "10/01/2025 4:00 PM"
click at [103, 148] on span at bounding box center [104, 150] width 5 height 8
type input "05"
type input "10/01/2025 5:00 PM"
click at [103, 148] on span at bounding box center [104, 150] width 5 height 8
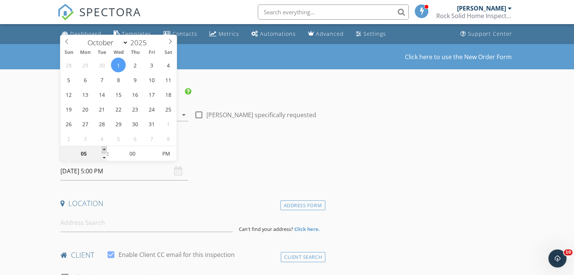
type input "06"
type input "[DATE] 6:00 PM"
click at [103, 148] on span at bounding box center [104, 150] width 5 height 8
click at [101, 229] on input at bounding box center [146, 223] width 172 height 18
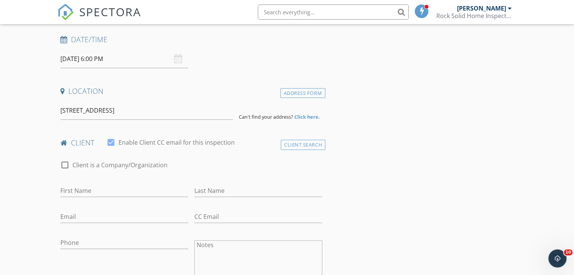
scroll to position [113, 0]
click at [97, 209] on div "Email" at bounding box center [124, 218] width 128 height 25
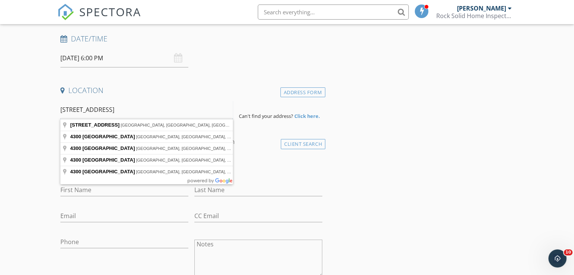
click at [155, 107] on input "[STREET_ADDRESS]" at bounding box center [146, 110] width 172 height 18
type input "4300 Atlantic Avenue, Atlantic City, NJ, USA"
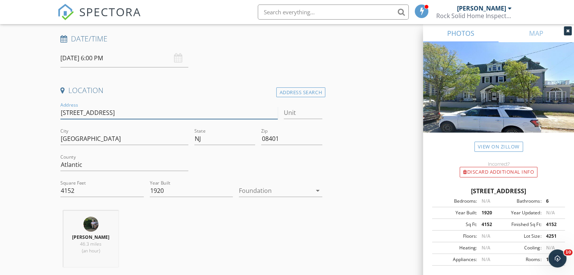
click at [138, 114] on input "4300 Atlantic Ave" at bounding box center [168, 113] width 217 height 12
type input "[STREET_ADDRESS]"
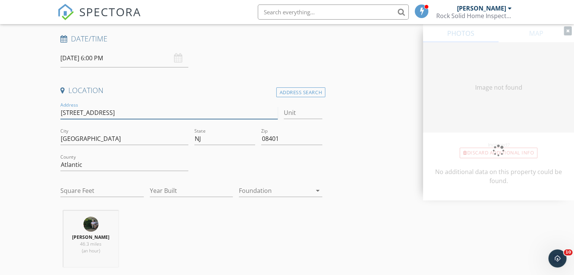
type input "4152"
type input "1920"
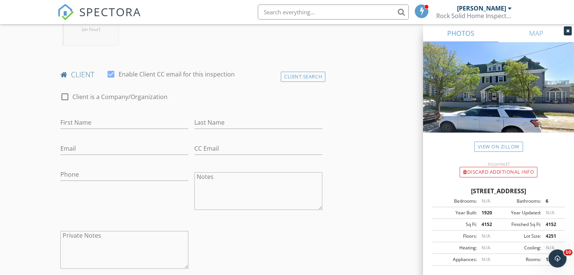
scroll to position [336, 0]
type input "[STREET_ADDRESS]"
click at [171, 121] on input "First Name" at bounding box center [124, 121] width 128 height 12
click at [139, 123] on input "jeanette" at bounding box center [124, 121] width 128 height 12
type input "j"
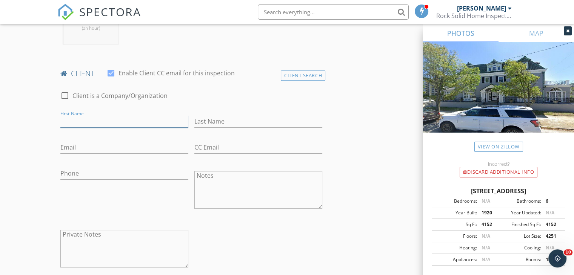
click at [139, 123] on input "First Name" at bounding box center [124, 121] width 128 height 12
type input "[PERSON_NAME]"
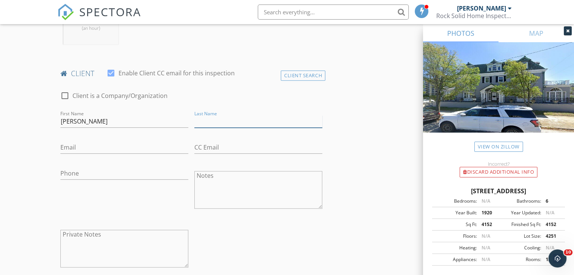
click at [197, 118] on input "Last Name" at bounding box center [258, 121] width 128 height 12
type input "Hwang"
click at [154, 145] on input "Email" at bounding box center [124, 147] width 128 height 12
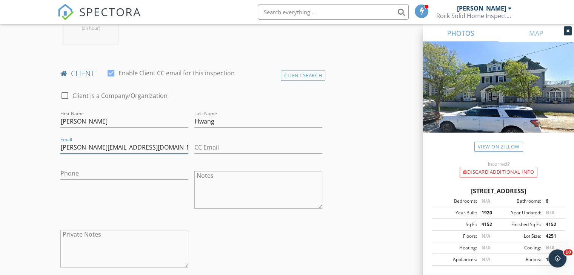
type input "[PERSON_NAME][EMAIL_ADDRESS][DOMAIN_NAME]"
click at [124, 168] on input "Phone" at bounding box center [124, 174] width 128 height 12
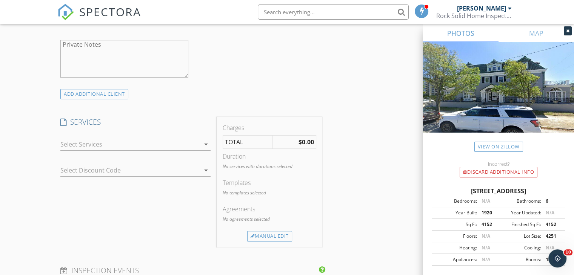
scroll to position [527, 0]
type input "[PHONE_NUMBER]"
click at [269, 236] on div "Manual Edit" at bounding box center [269, 236] width 45 height 11
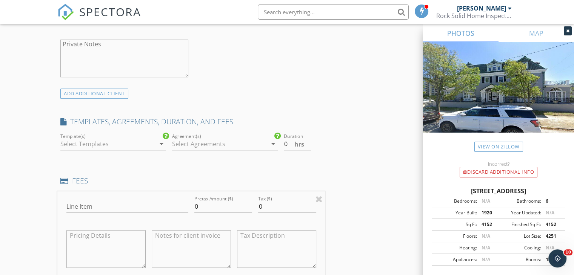
click at [163, 142] on icon "arrow_drop_down" at bounding box center [161, 144] width 9 height 9
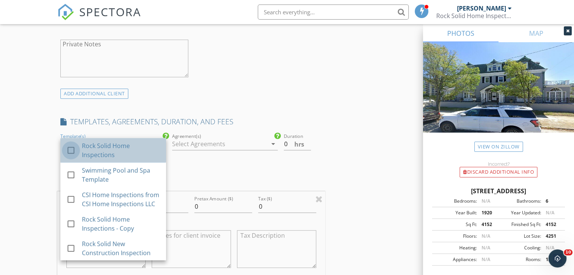
click at [71, 150] on div at bounding box center [71, 150] width 13 height 13
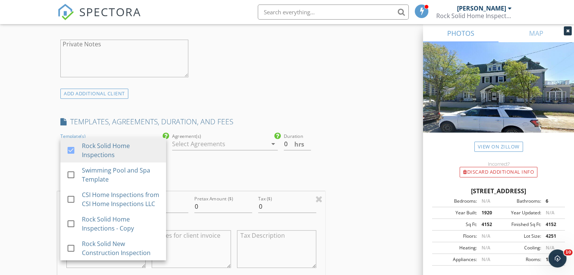
click at [275, 143] on icon "arrow_drop_down" at bounding box center [273, 144] width 9 height 9
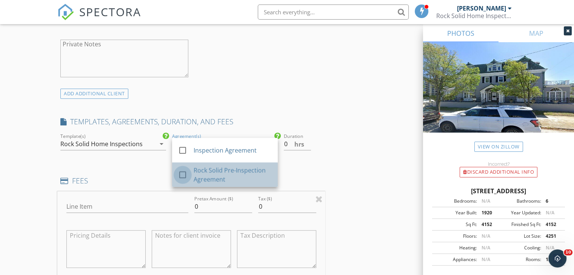
click at [184, 175] on div at bounding box center [182, 175] width 13 height 13
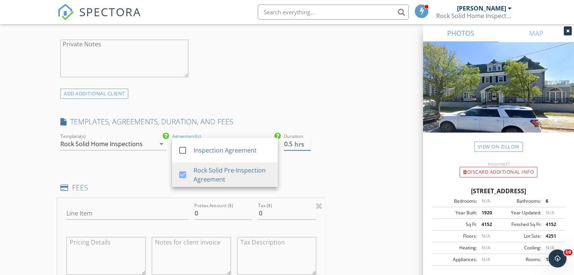
click at [310, 140] on input "0.5" at bounding box center [297, 144] width 27 height 12
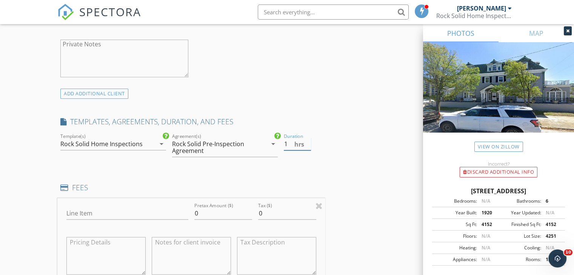
click at [310, 140] on input "1" at bounding box center [297, 144] width 27 height 12
click at [310, 140] on input "1.5" at bounding box center [297, 144] width 27 height 12
type input "2"
click at [310, 141] on input "2" at bounding box center [297, 144] width 27 height 12
click at [143, 209] on input "Line Item" at bounding box center [127, 214] width 122 height 12
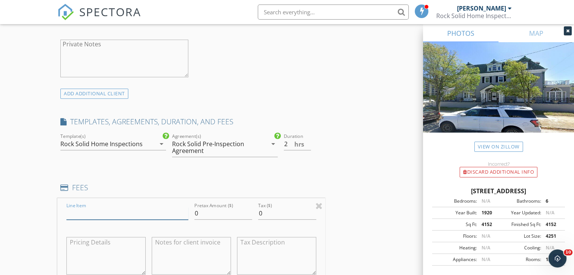
type input "Home Inspection"
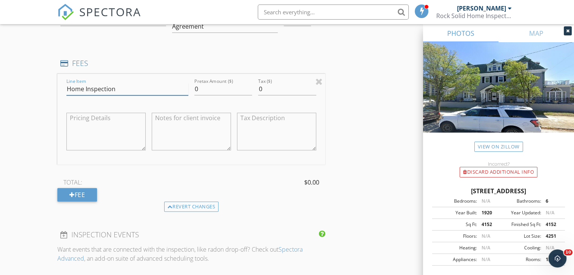
scroll to position [652, 0]
click at [77, 191] on div "Fee" at bounding box center [77, 195] width 40 height 14
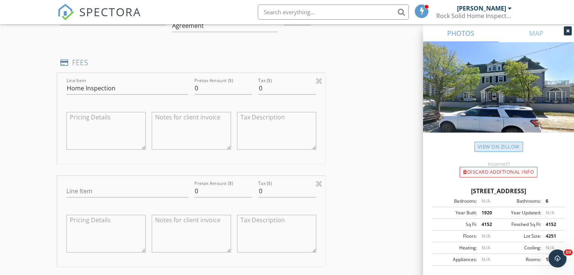
click at [508, 148] on link "View on Zillow" at bounding box center [498, 147] width 49 height 10
click at [204, 86] on input "0" at bounding box center [223, 88] width 58 height 12
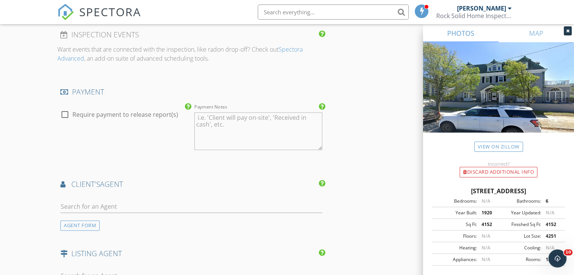
scroll to position [955, 0]
type input "924.99"
click at [149, 205] on input "text" at bounding box center [191, 206] width 262 height 12
type input "[PERSON_NAME]"
click at [178, 217] on li "Todd Gordon Berkshire Hathaway" at bounding box center [191, 223] width 261 height 21
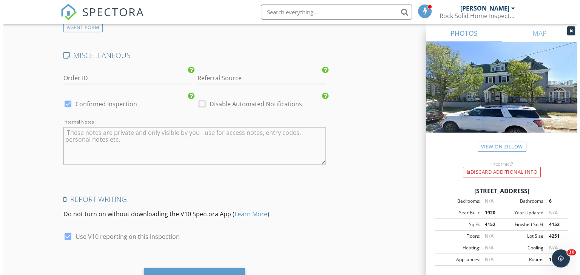
scroll to position [1429, 0]
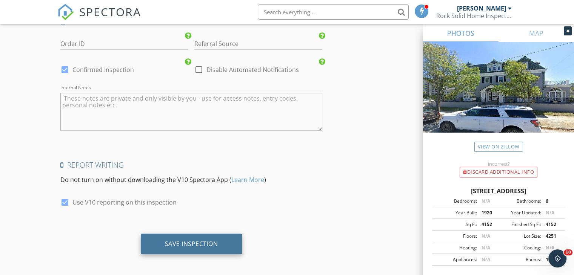
click at [207, 245] on div "Save Inspection" at bounding box center [192, 244] width 102 height 20
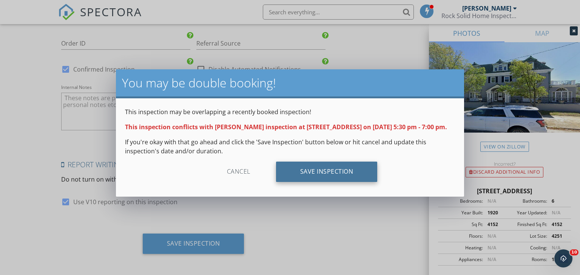
click at [344, 175] on div "Save Inspection" at bounding box center [327, 172] width 102 height 20
